Goal: Task Accomplishment & Management: Use online tool/utility

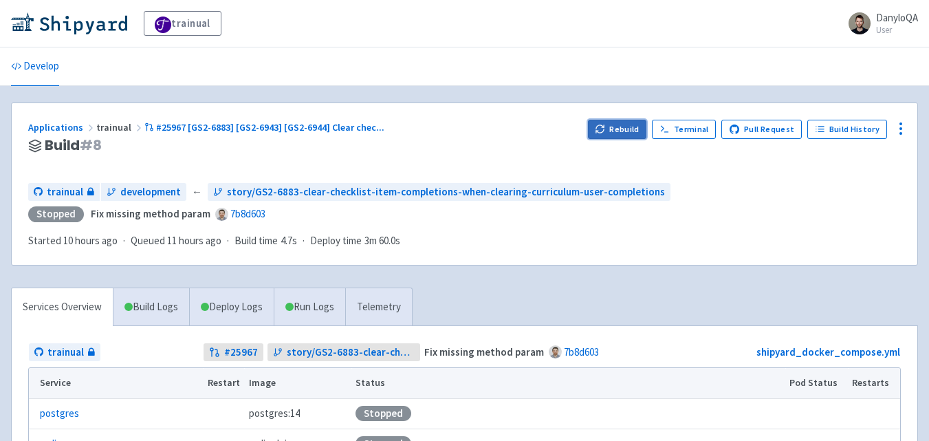
click at [625, 128] on button "Rebuild" at bounding box center [617, 129] width 59 height 19
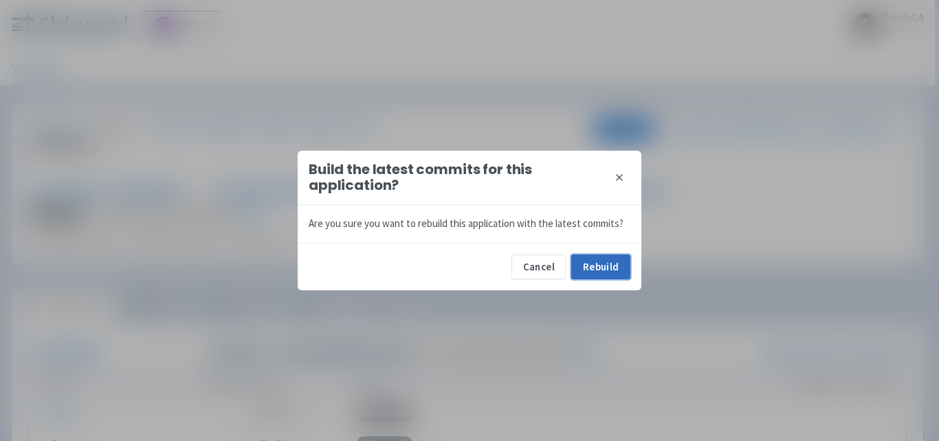
click at [586, 272] on button "Rebuild" at bounding box center [600, 266] width 59 height 25
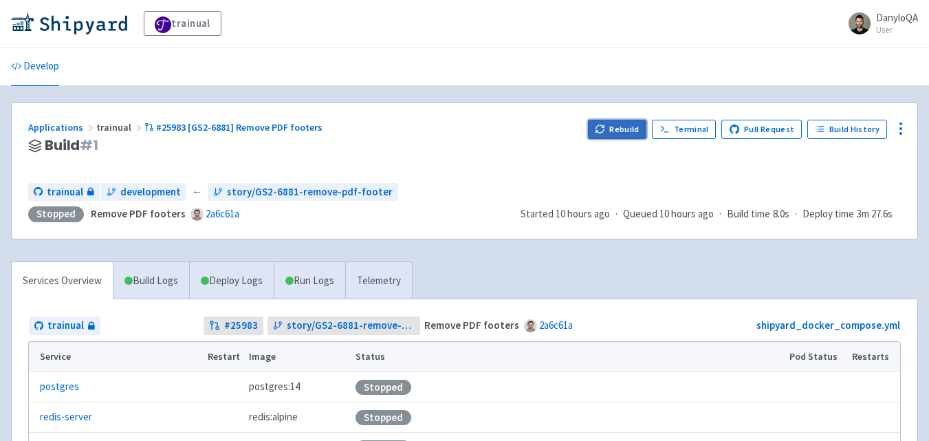
click at [613, 135] on button "Rebuild" at bounding box center [617, 129] width 59 height 19
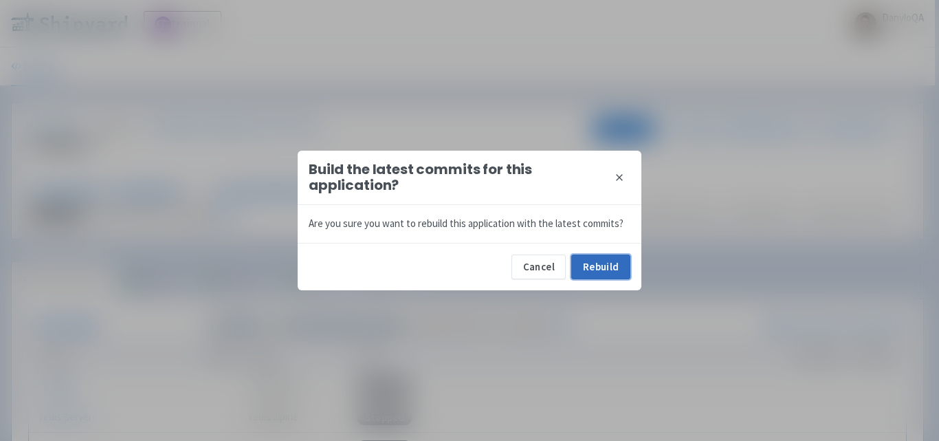
click at [590, 269] on button "Rebuild" at bounding box center [600, 266] width 59 height 25
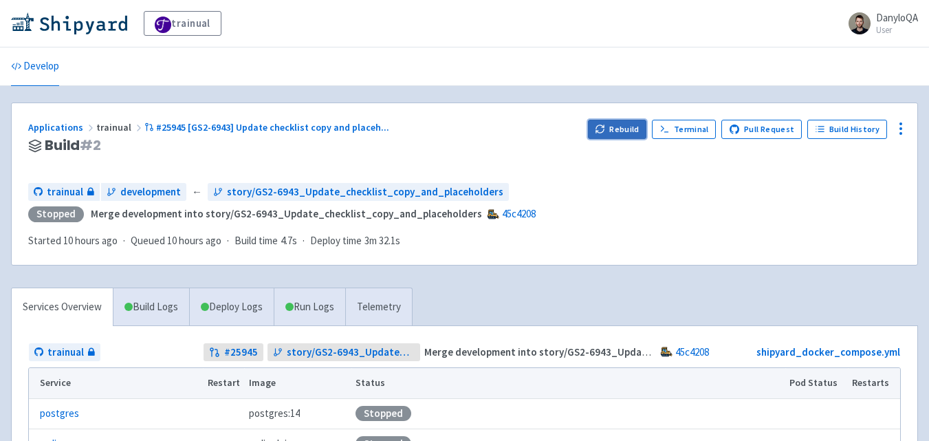
click at [617, 126] on button "Rebuild" at bounding box center [617, 129] width 59 height 19
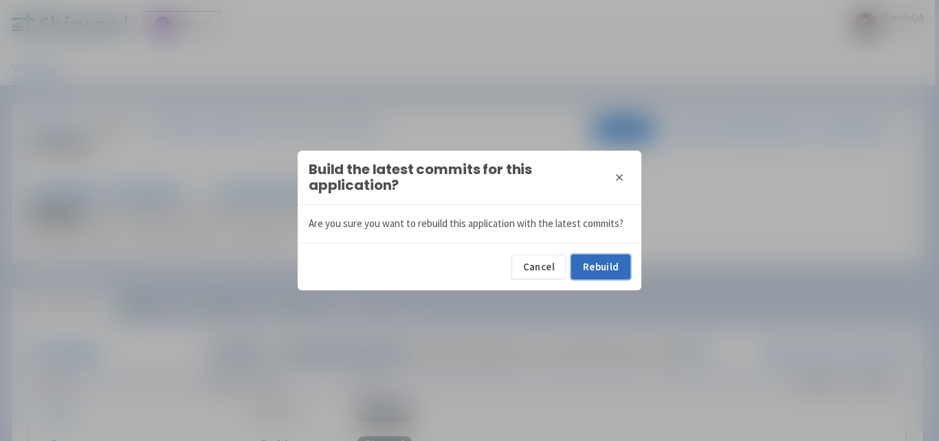
click at [588, 257] on button "Rebuild" at bounding box center [600, 266] width 59 height 25
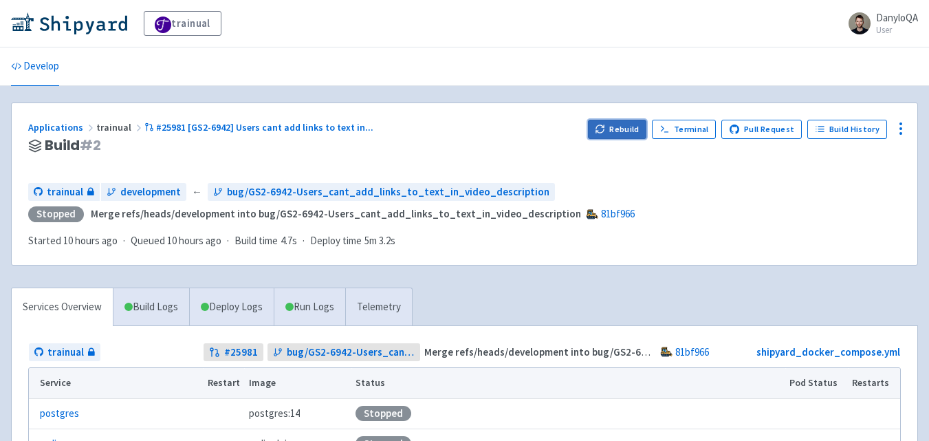
click at [623, 123] on button "Rebuild" at bounding box center [617, 129] width 59 height 19
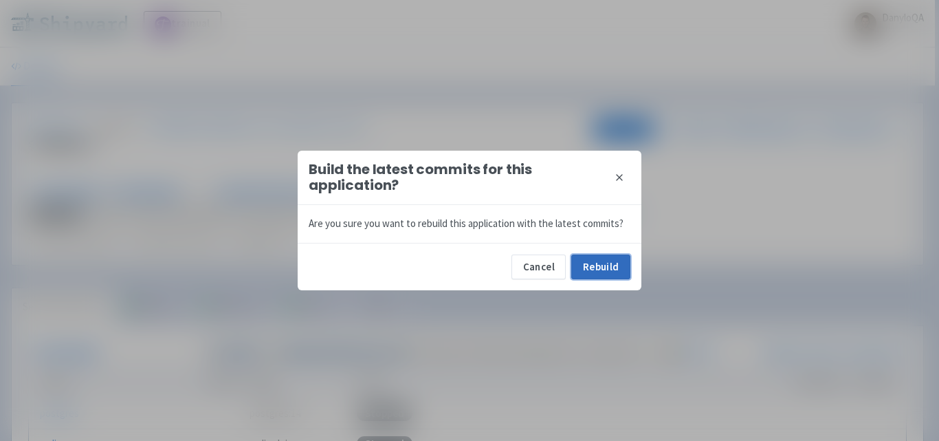
click at [584, 265] on button "Rebuild" at bounding box center [600, 266] width 59 height 25
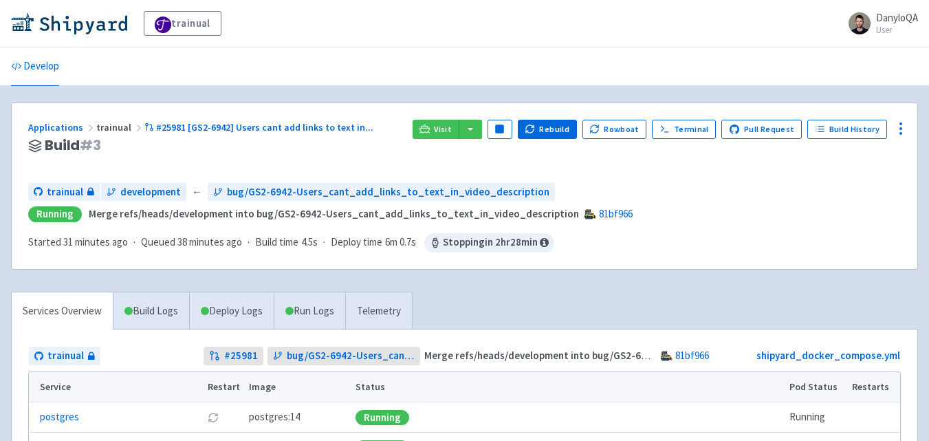
click at [49, 263] on div "Applications trainual #25981 [GS2-6942] Users cant add links to text in ... Bui…" at bounding box center [464, 186] width 905 height 166
click at [20, 263] on div "Applications trainual #25981 [GS2-6942] Users cant add links to text in ... Bui…" at bounding box center [464, 186] width 905 height 166
click at [50, 317] on link "Services Overview" at bounding box center [62, 311] width 101 height 38
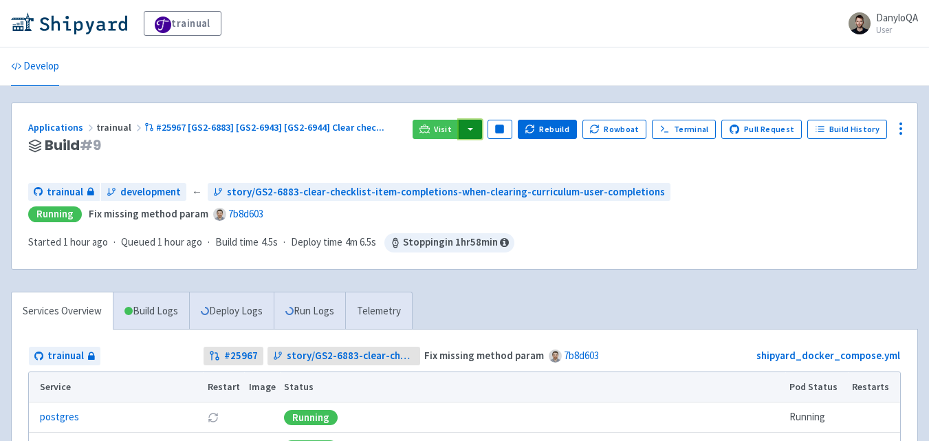
click at [478, 127] on button "button" at bounding box center [469, 129] width 23 height 19
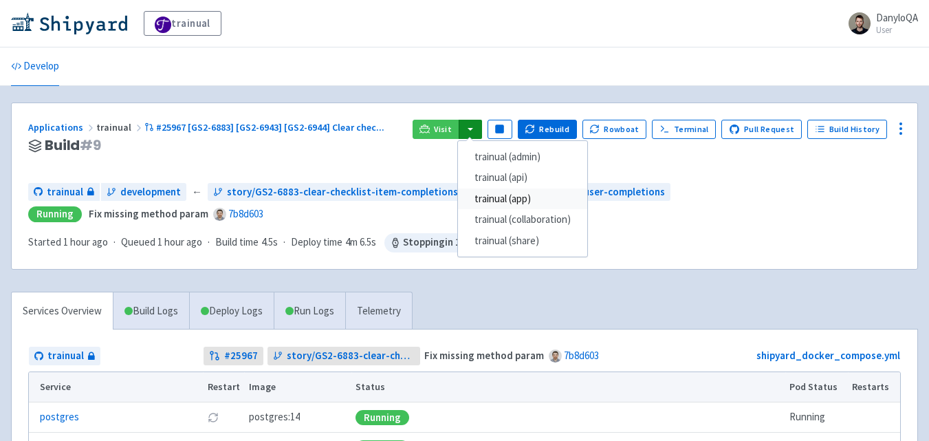
click at [531, 201] on link "trainual (app)" at bounding box center [522, 198] width 129 height 21
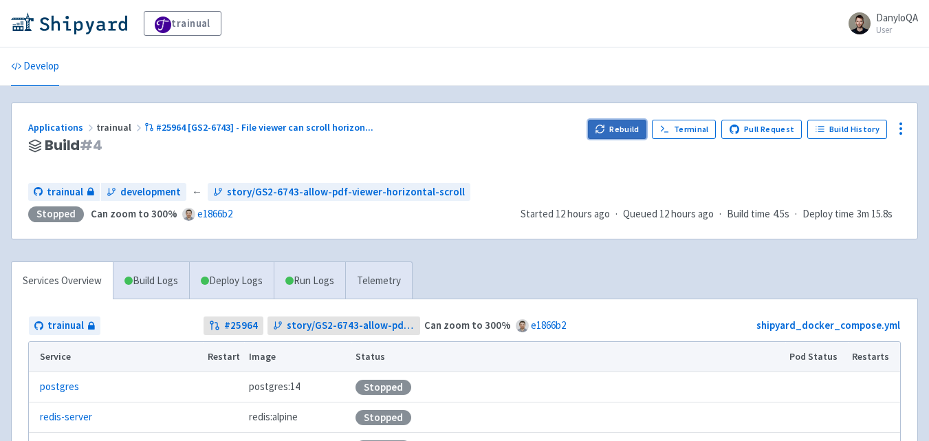
click at [614, 129] on button "Rebuild" at bounding box center [617, 129] width 59 height 19
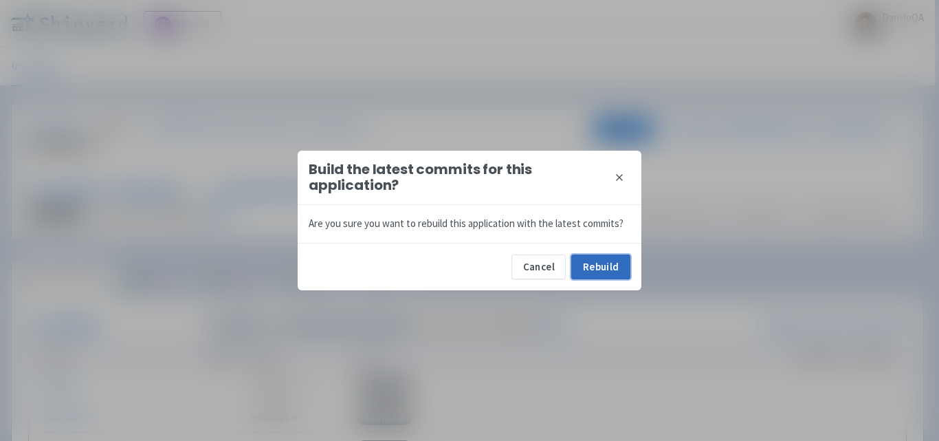
click at [605, 275] on button "Rebuild" at bounding box center [600, 266] width 59 height 25
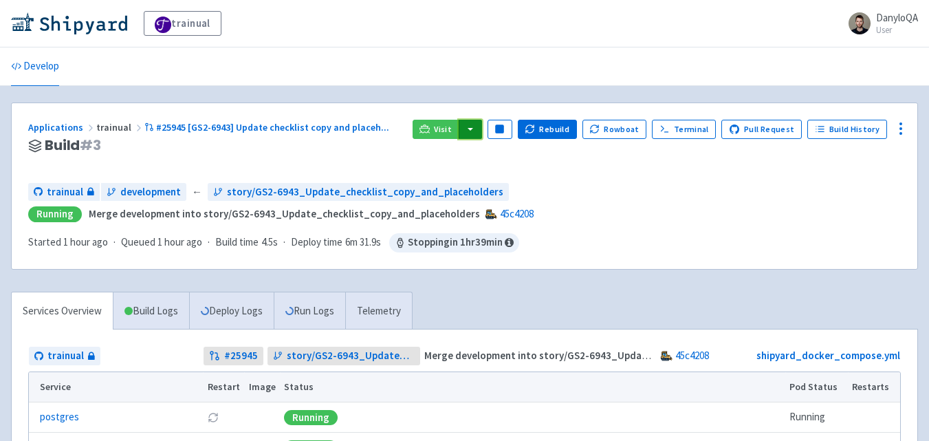
click at [479, 129] on button "button" at bounding box center [469, 129] width 23 height 19
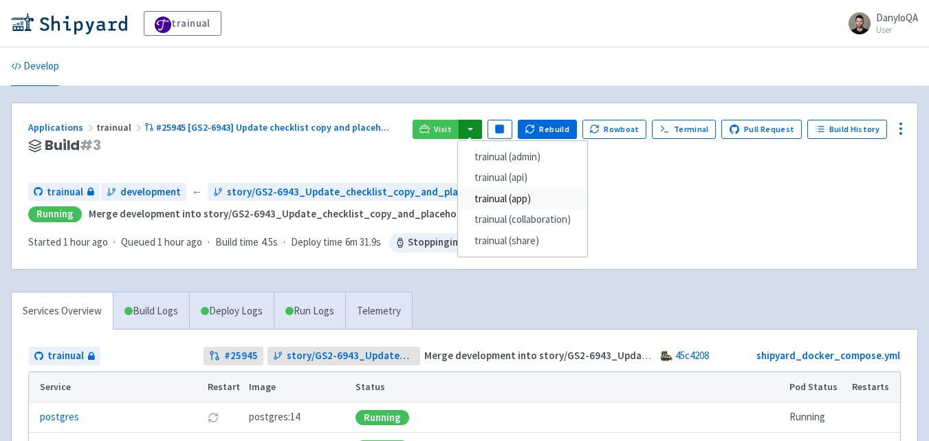
click at [522, 202] on link "trainual (app)" at bounding box center [522, 198] width 129 height 21
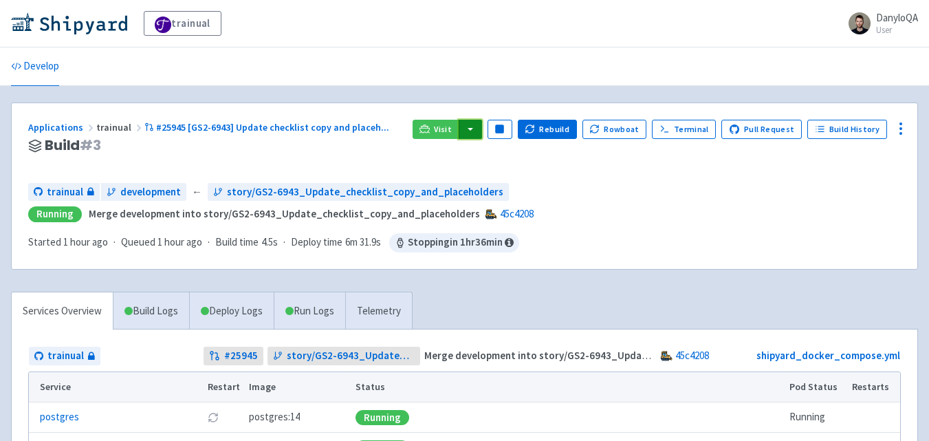
click at [472, 129] on button "button" at bounding box center [469, 129] width 23 height 19
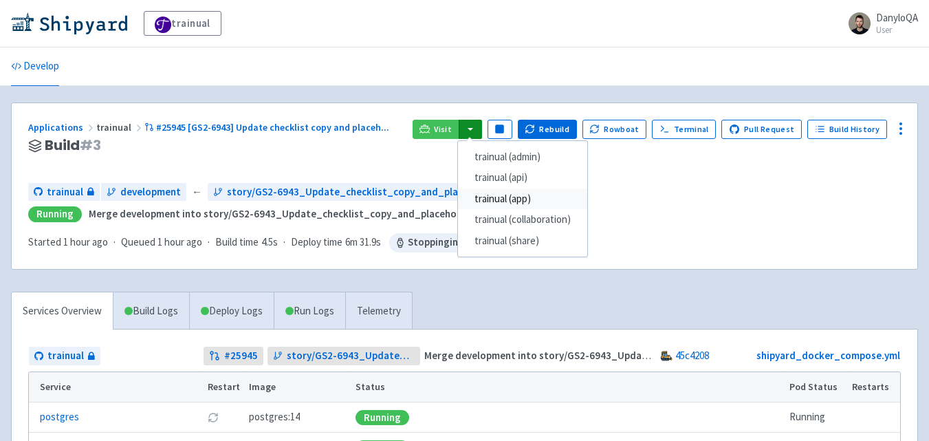
click at [516, 197] on link "trainual (app)" at bounding box center [522, 198] width 129 height 21
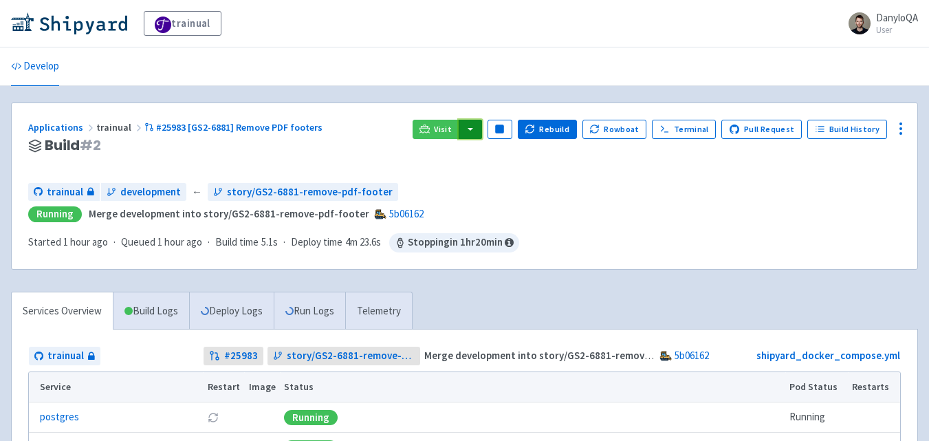
click at [482, 130] on button "button" at bounding box center [469, 129] width 23 height 19
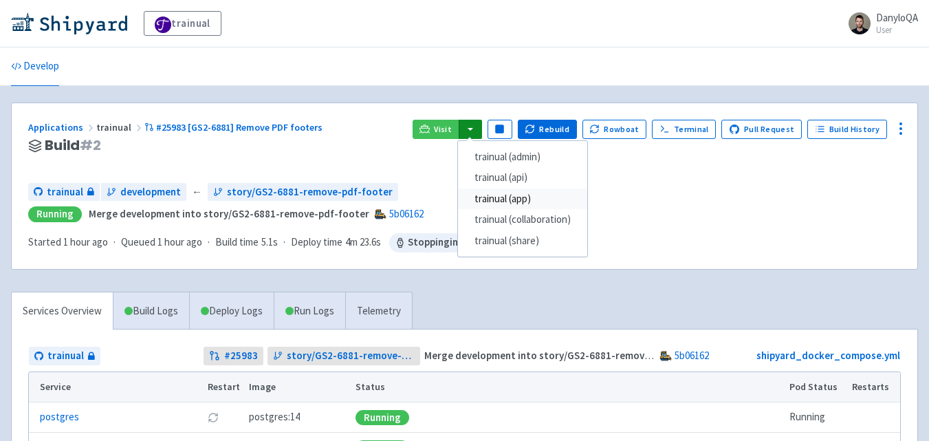
click at [520, 201] on link "trainual (app)" at bounding box center [522, 198] width 129 height 21
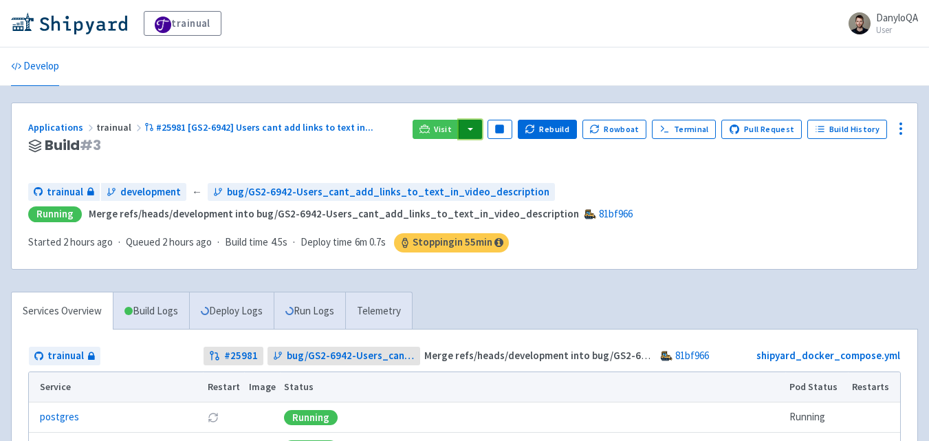
click at [482, 132] on button "button" at bounding box center [469, 129] width 23 height 19
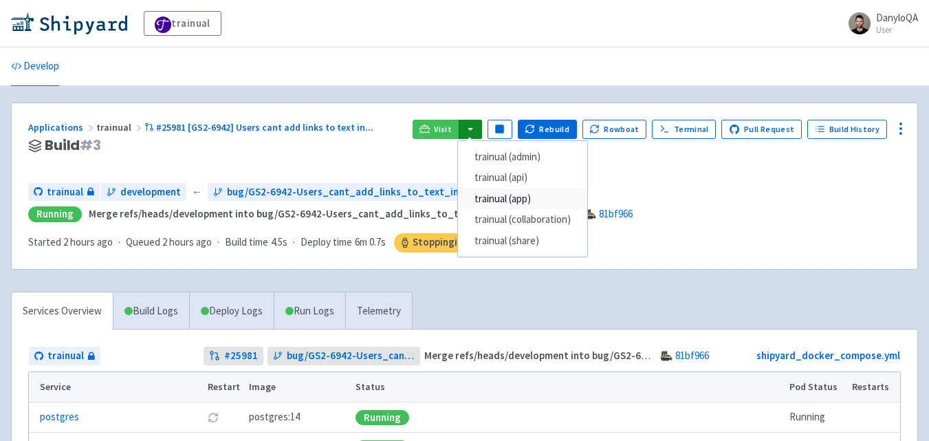
click at [531, 195] on link "trainual (app)" at bounding box center [522, 198] width 129 height 21
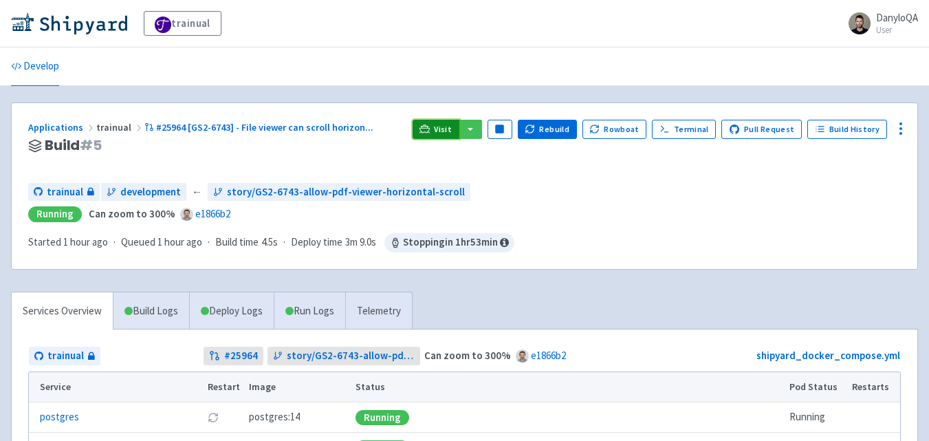
click at [459, 127] on link "Visit" at bounding box center [435, 129] width 47 height 19
click at [482, 133] on button "button" at bounding box center [469, 129] width 23 height 19
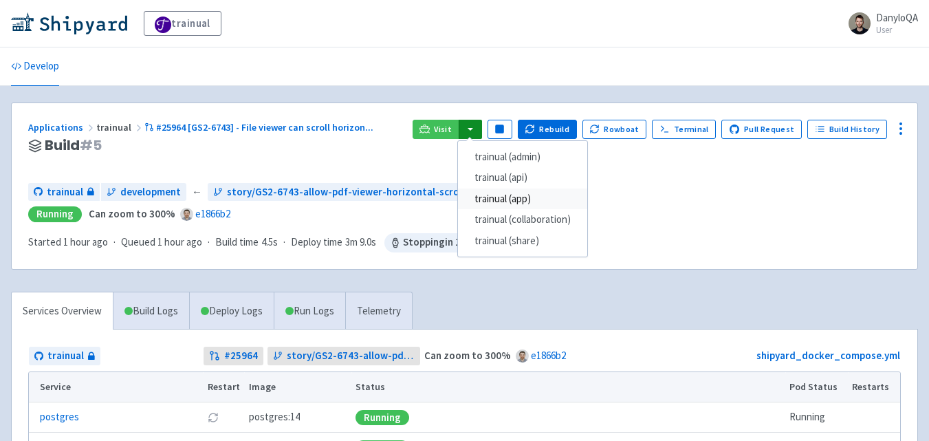
click at [522, 200] on link "trainual (app)" at bounding box center [522, 198] width 129 height 21
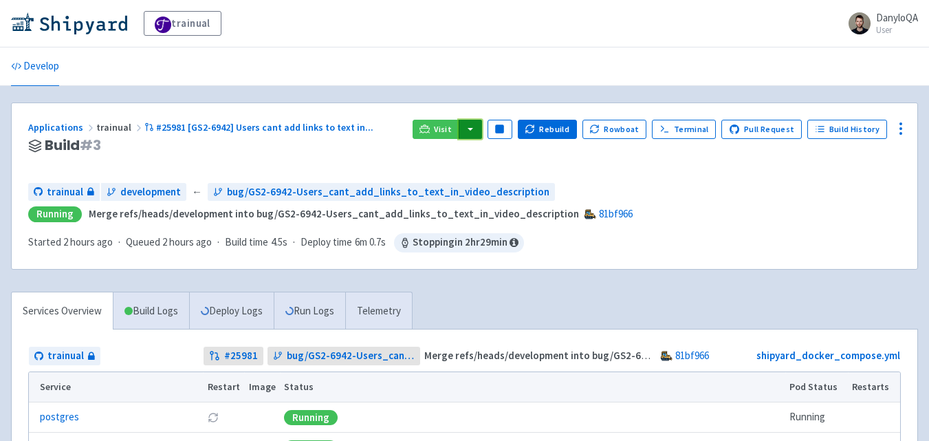
click at [479, 126] on button "button" at bounding box center [469, 129] width 23 height 19
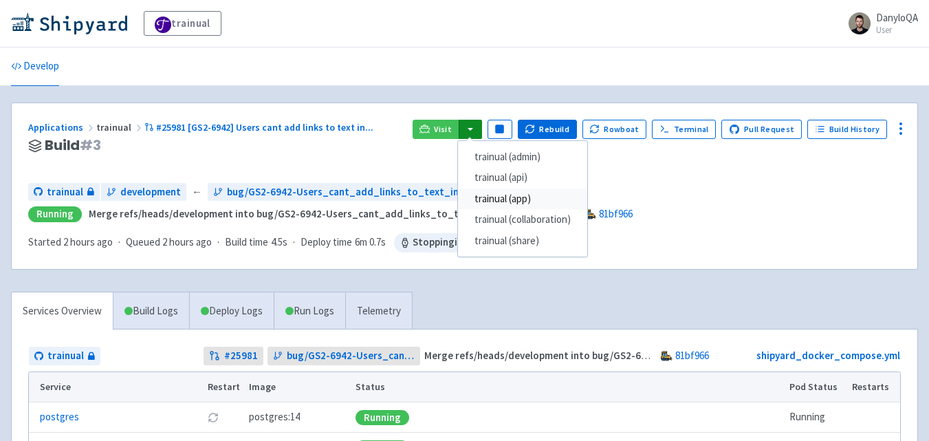
click at [504, 193] on link "trainual (app)" at bounding box center [522, 198] width 129 height 21
